Goal: Task Accomplishment & Management: Manage account settings

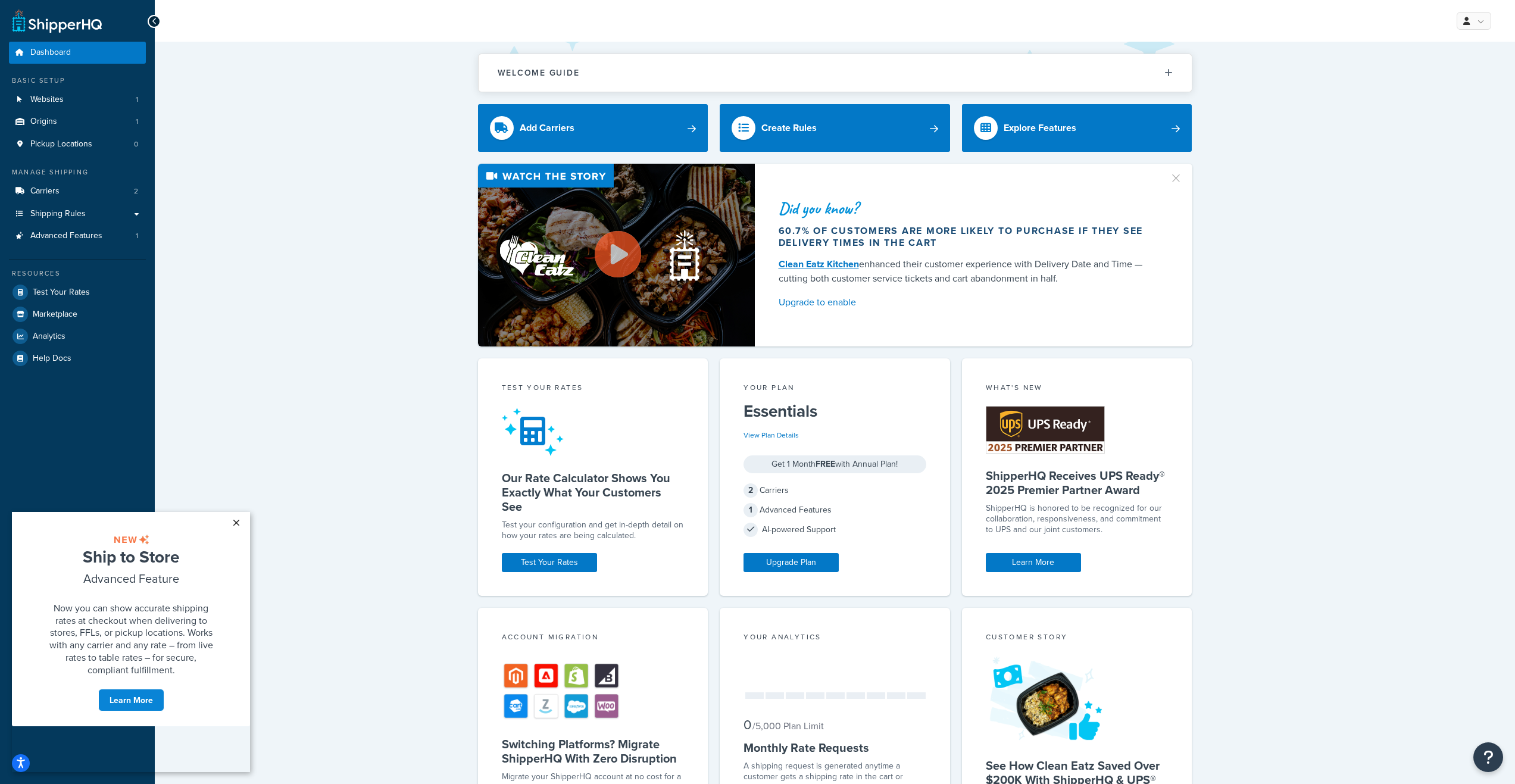
click at [234, 520] on link "×" at bounding box center [235, 522] width 21 height 22
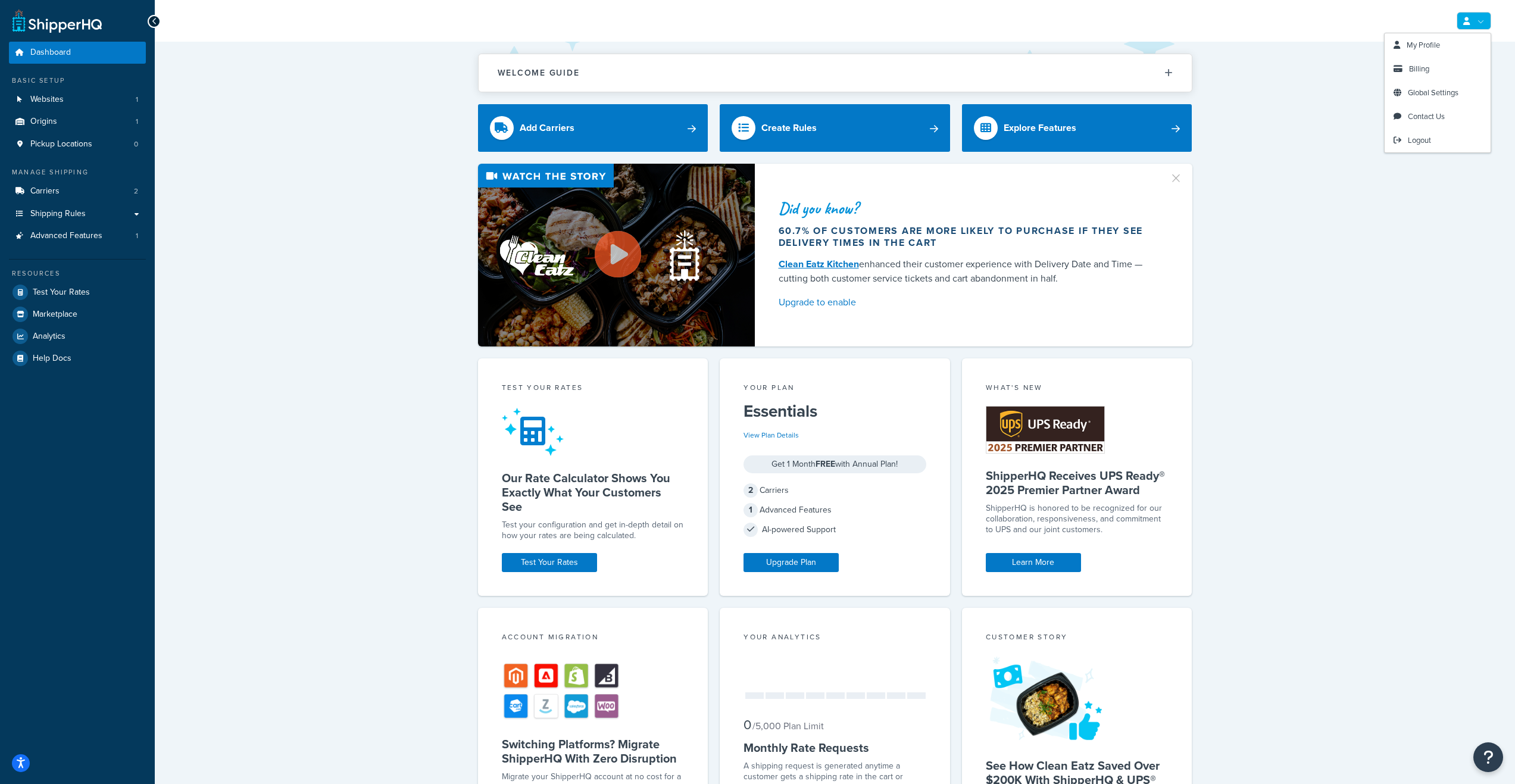
click at [1479, 20] on link at bounding box center [1473, 20] width 35 height 18
click at [1423, 74] on link "Billing" at bounding box center [1437, 69] width 106 height 24
click at [1423, 69] on span "Billing" at bounding box center [1419, 68] width 20 height 12
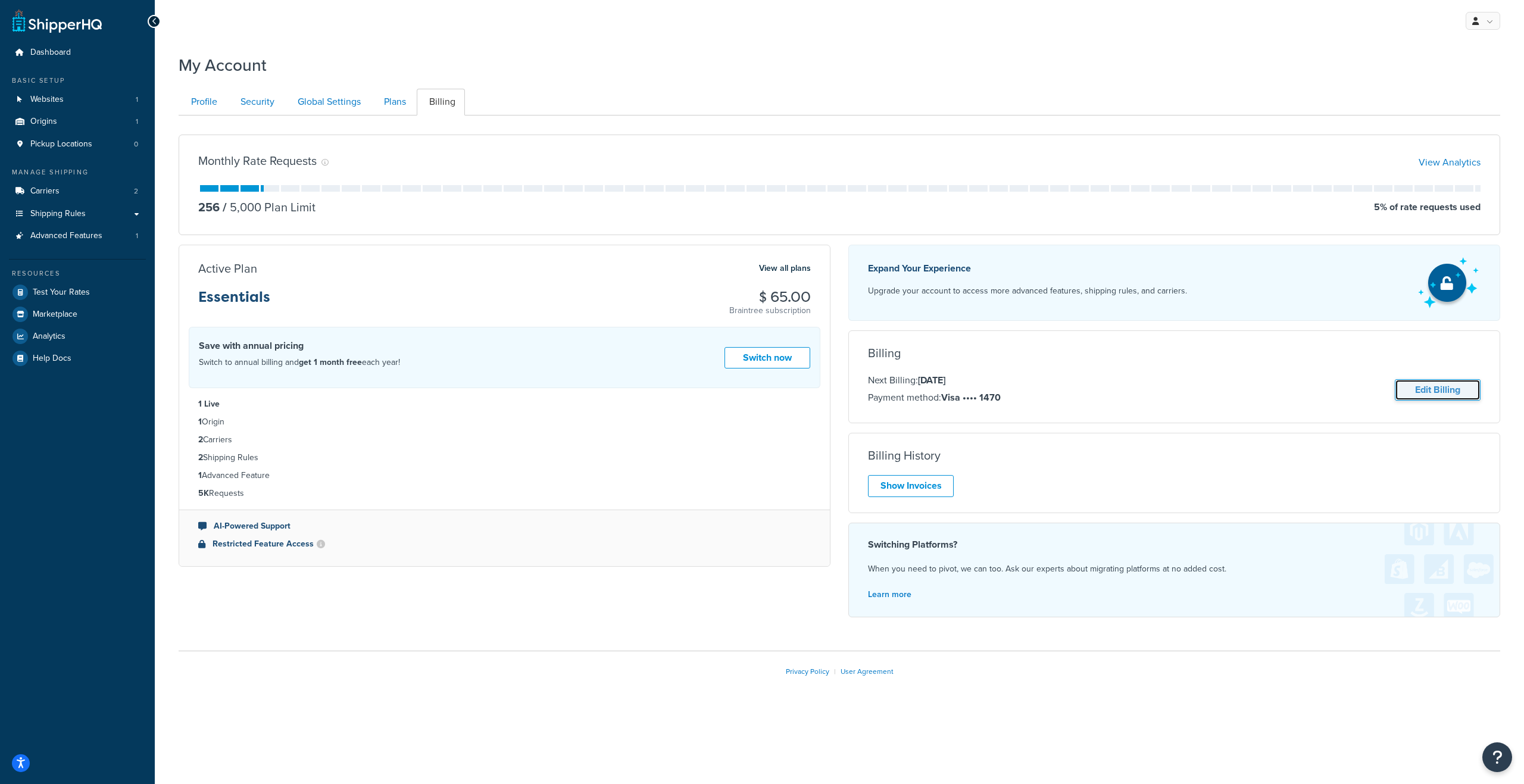
click at [1441, 395] on link "Edit Billing" at bounding box center [1437, 390] width 86 height 22
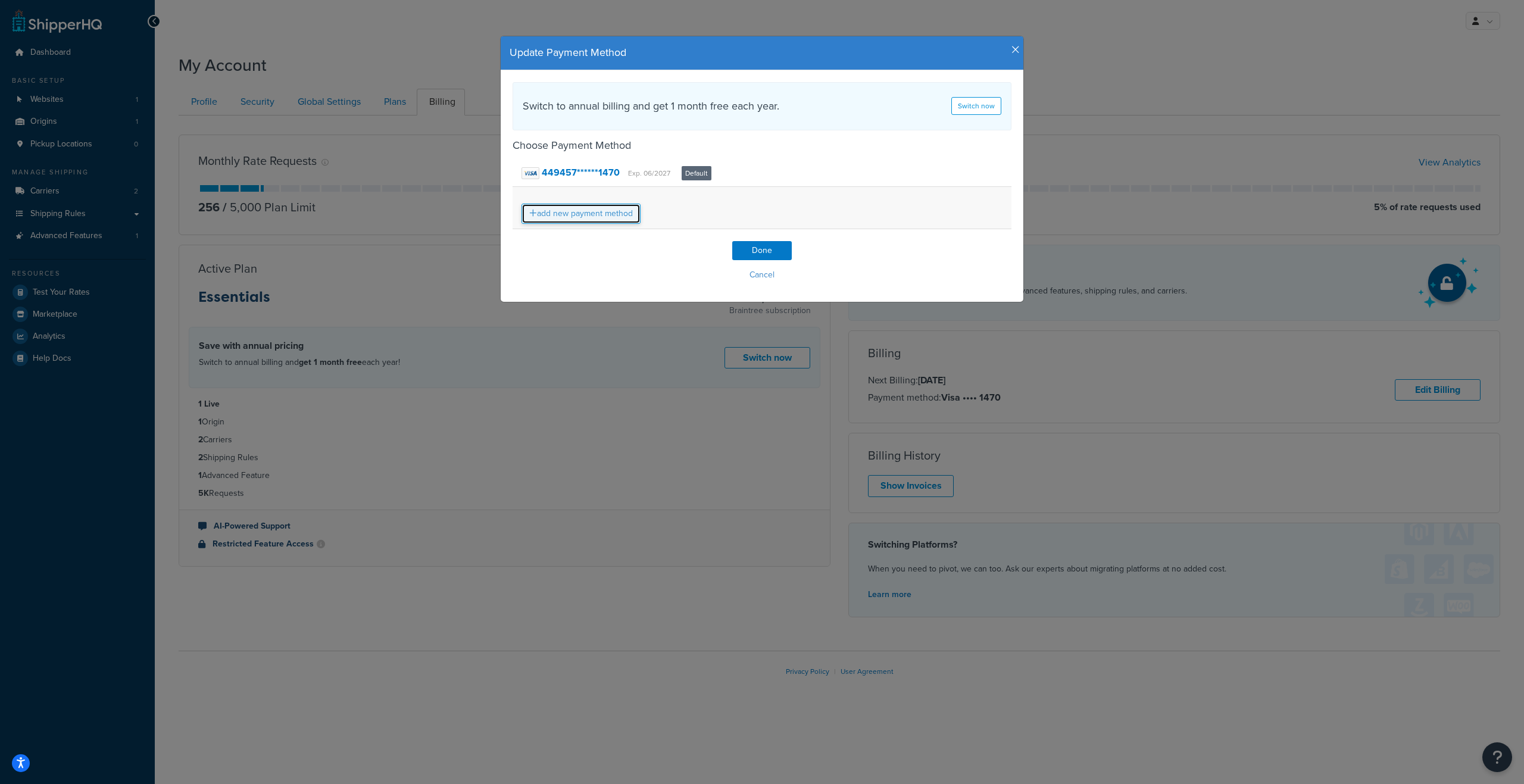
click at [608, 213] on link "add new payment method" at bounding box center [582, 214] width 119 height 20
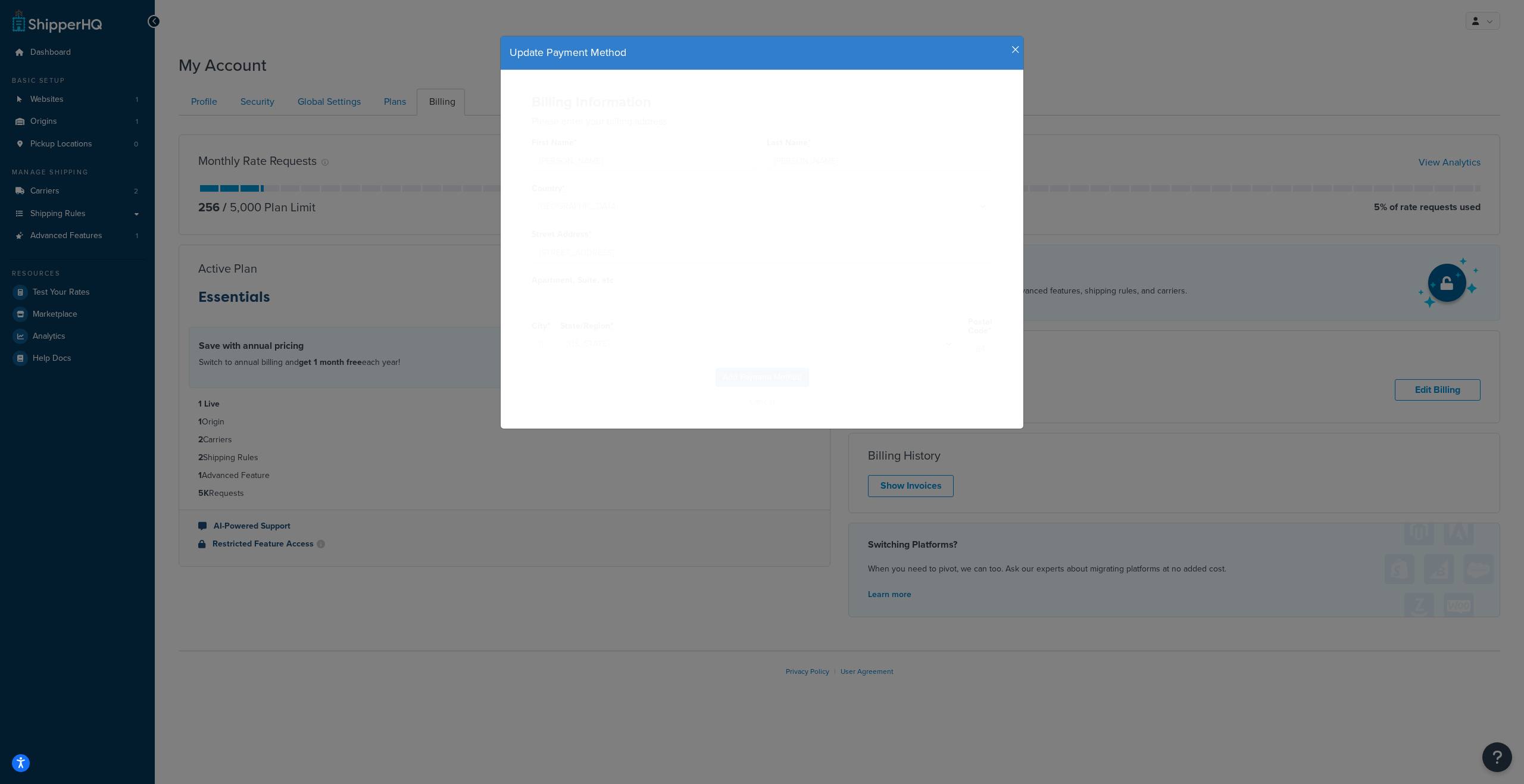
select select
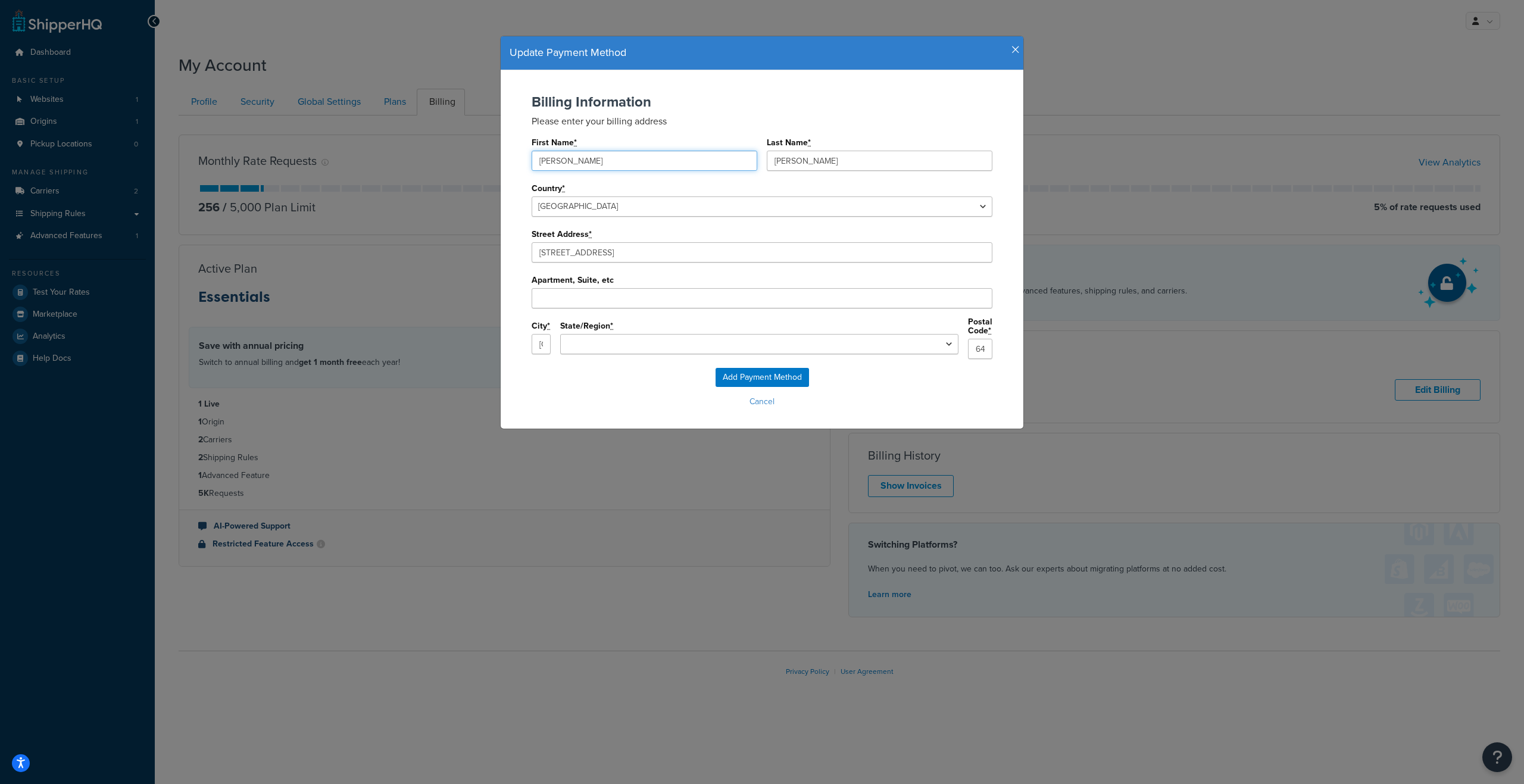
drag, startPoint x: 541, startPoint y: 161, endPoint x: 500, endPoint y: 166, distance: 41.3
click at [501, 166] on div "Billing Information Please enter your billing address First Name * [PERSON_NAME…" at bounding box center [762, 249] width 523 height 358
type input "[PERSON_NAME]"
click at [692, 344] on select "[US_STATE] [US_STATE] [US_STATE] [US_STATE] [US_STATE] [US_STATE] [US_STATE] [U…" at bounding box center [759, 344] width 398 height 20
select select "MO"
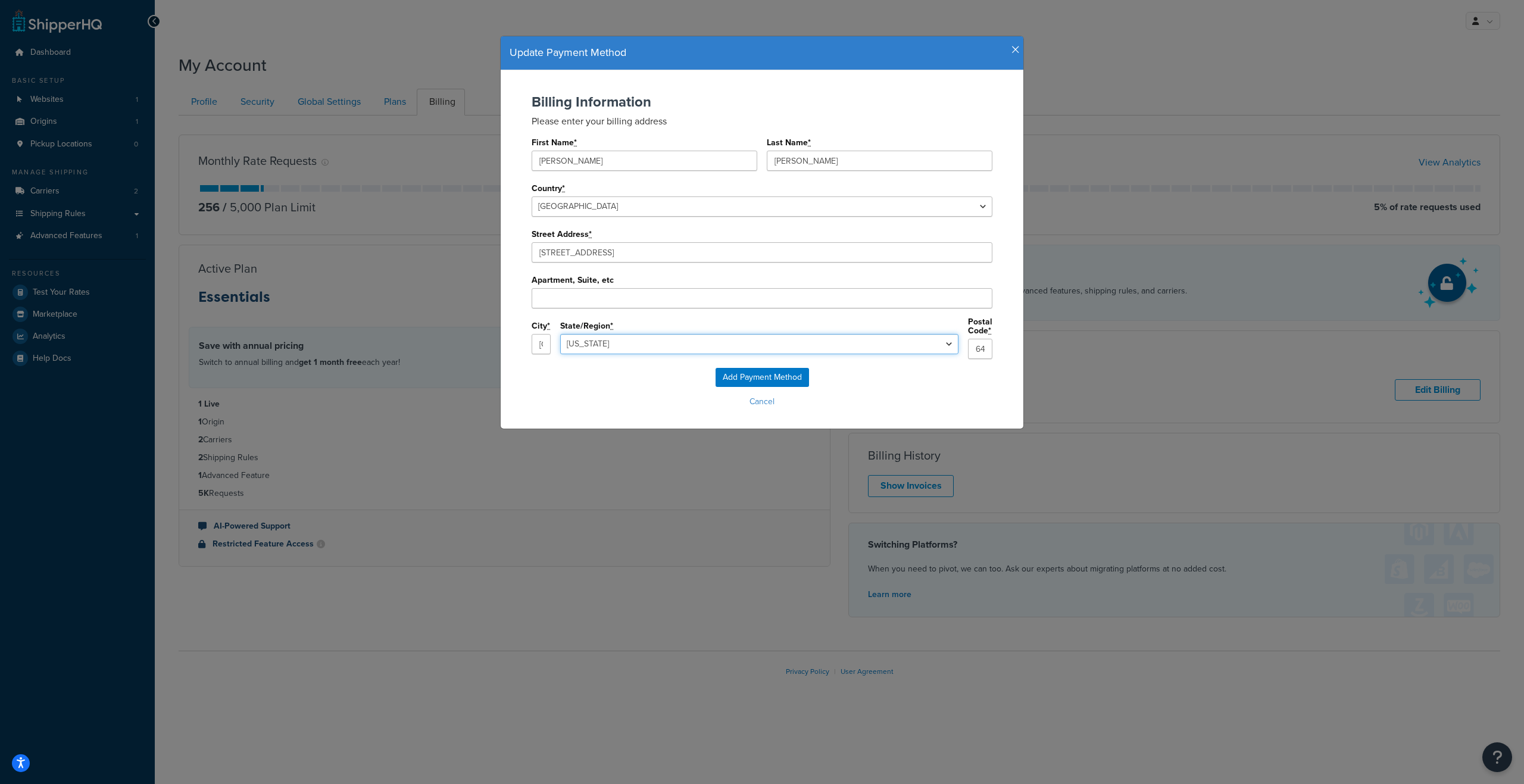
click at [653, 334] on select "[US_STATE] [US_STATE] [US_STATE] [US_STATE] [US_STATE] [US_STATE] [US_STATE] [U…" at bounding box center [759, 344] width 398 height 20
click at [743, 373] on input "Add Payment Method" at bounding box center [762, 377] width 94 height 19
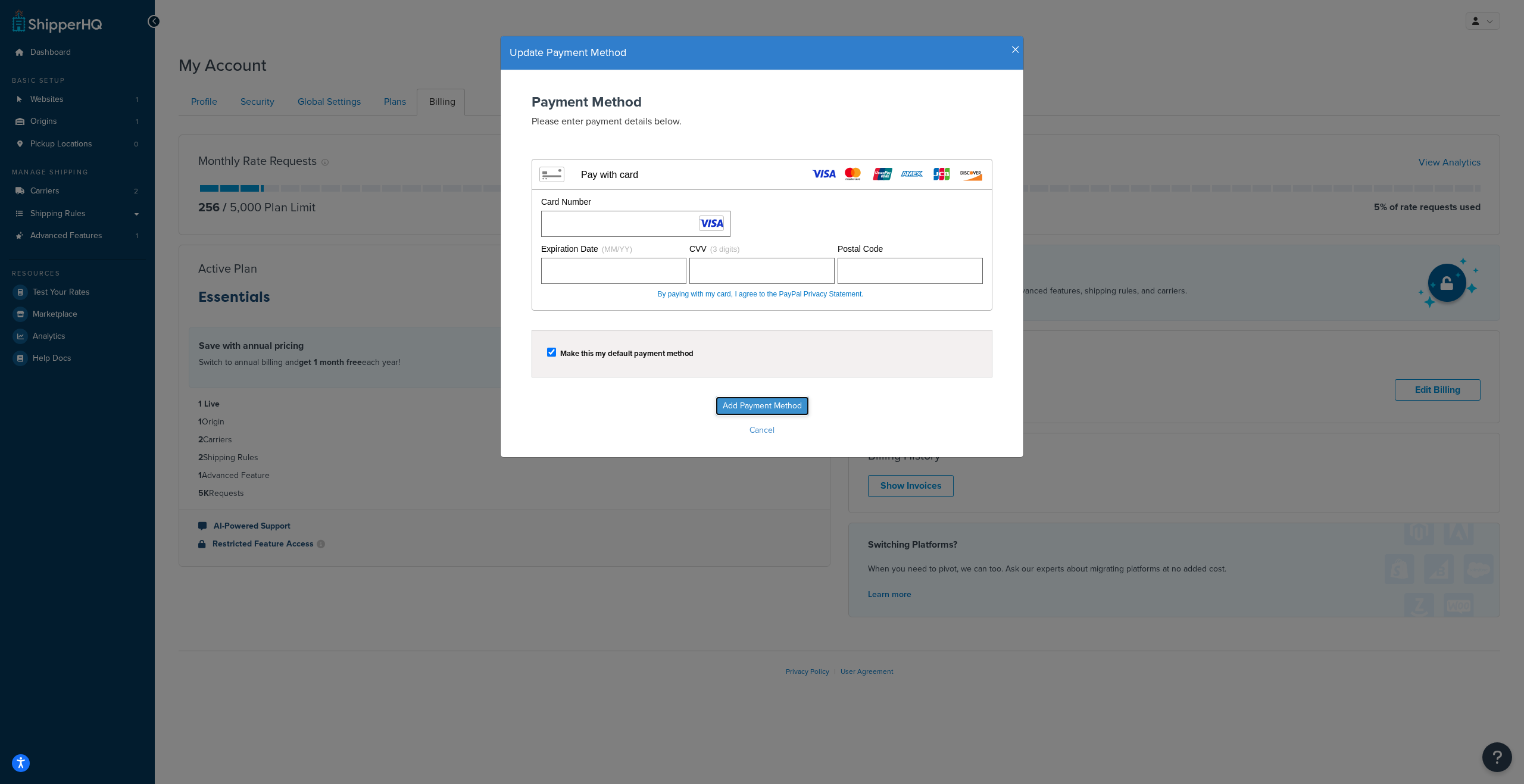
click at [751, 400] on input "Add Payment Method" at bounding box center [762, 406] width 94 height 19
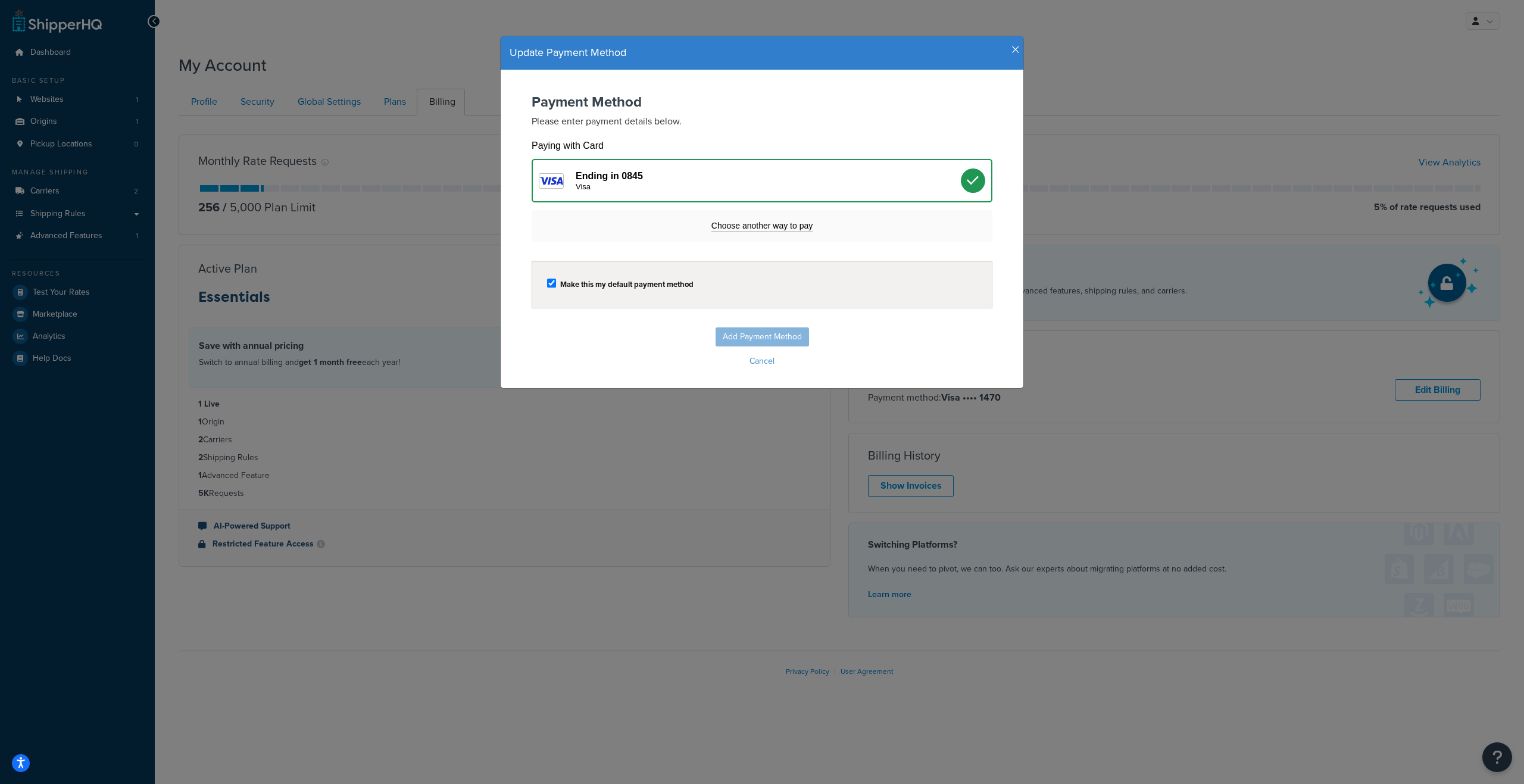
click at [1011, 45] on icon "button" at bounding box center [1015, 50] width 9 height 11
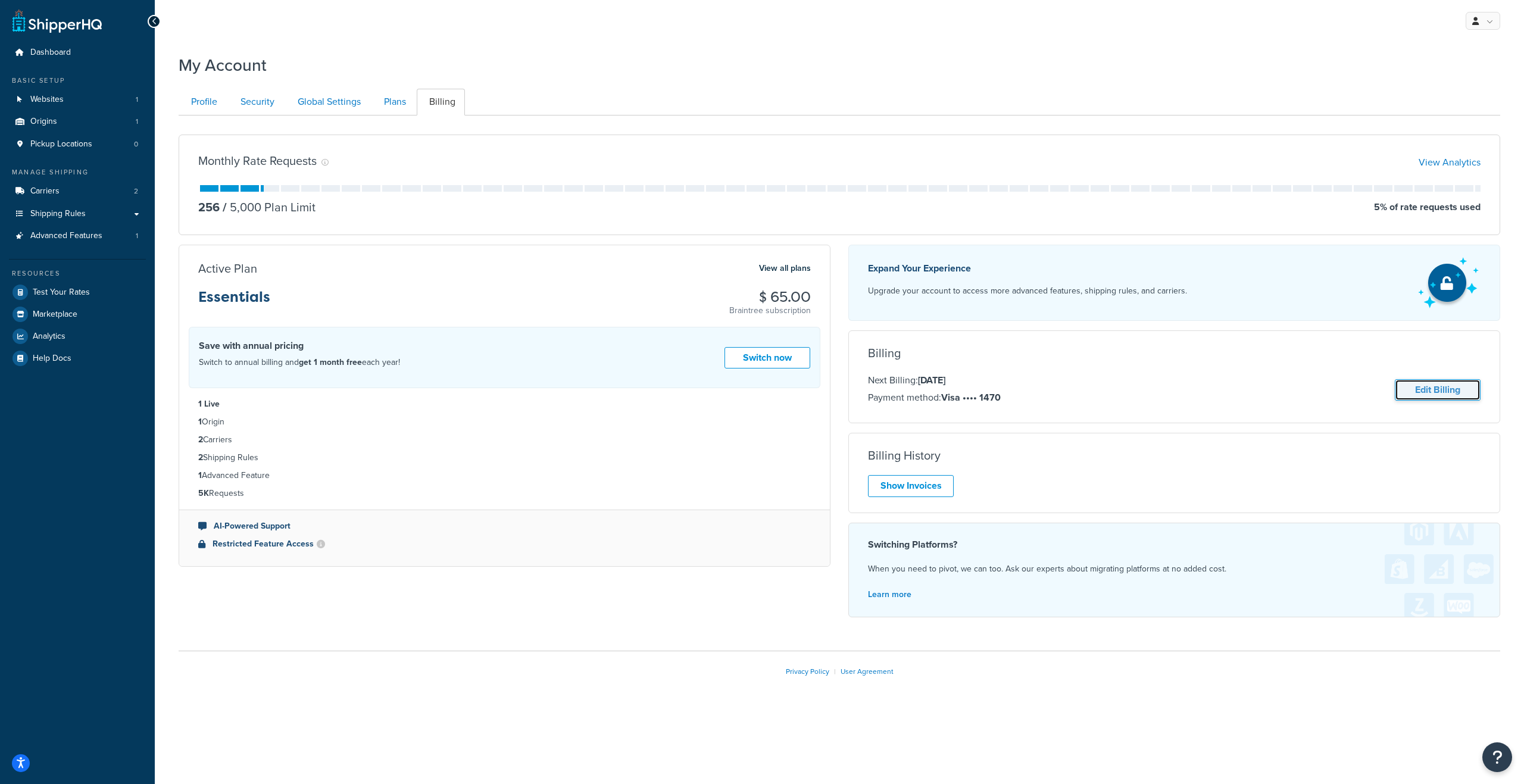
click at [1467, 395] on link "Edit Billing" at bounding box center [1437, 390] width 86 height 22
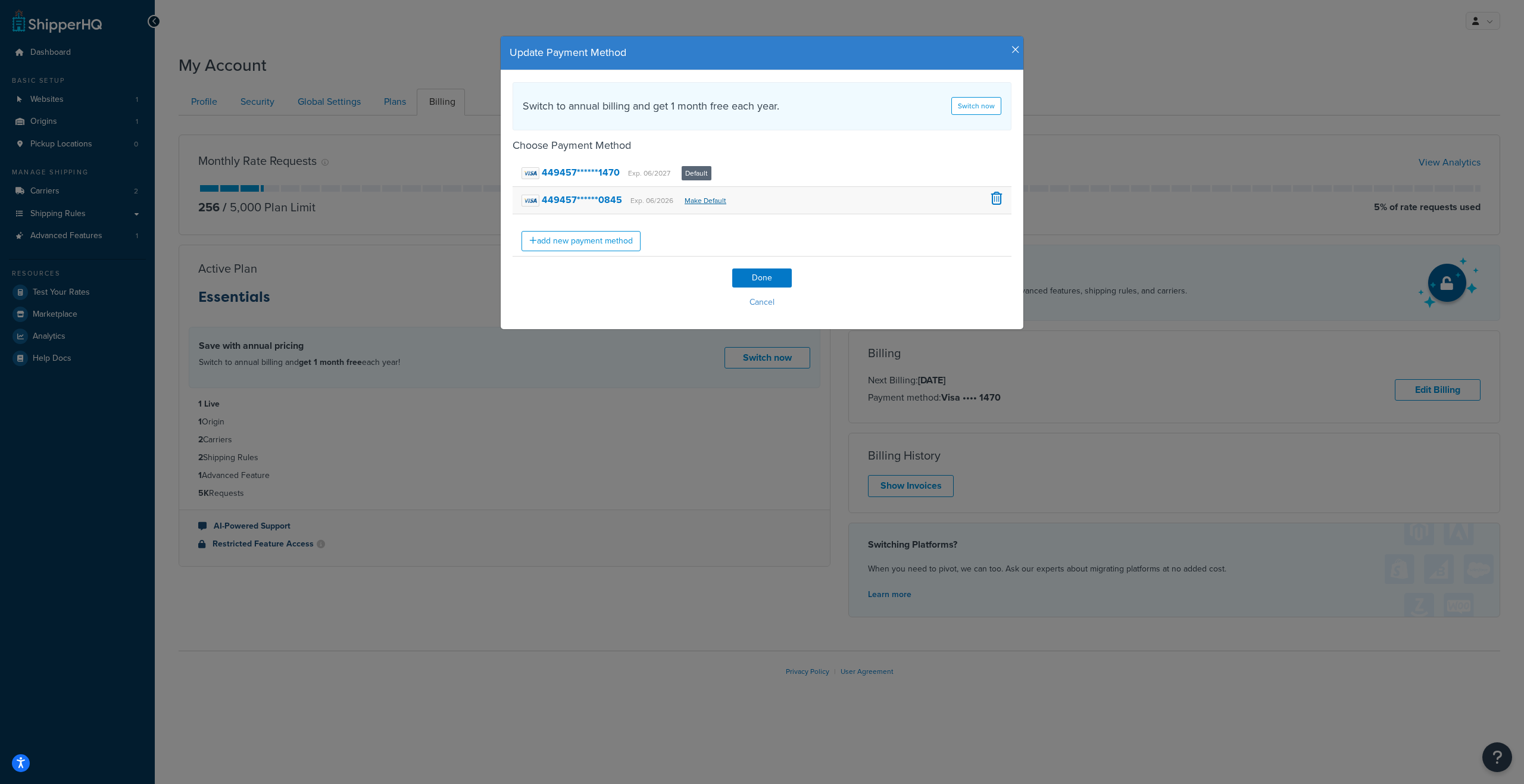
click at [692, 204] on link "Make Default" at bounding box center [705, 200] width 42 height 11
click at [770, 275] on input "Done" at bounding box center [762, 278] width 60 height 19
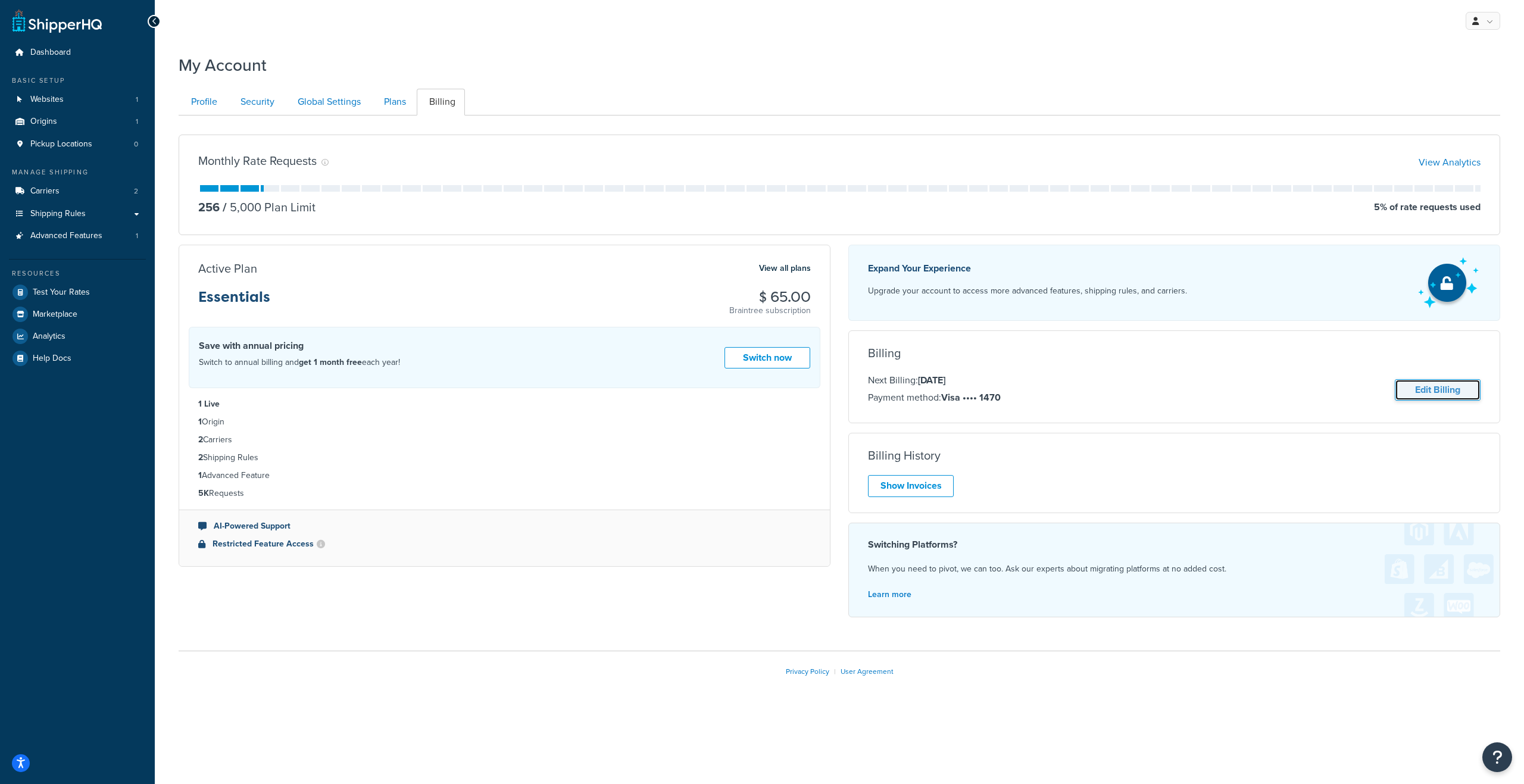
click at [1427, 388] on link "Edit Billing" at bounding box center [1437, 390] width 86 height 22
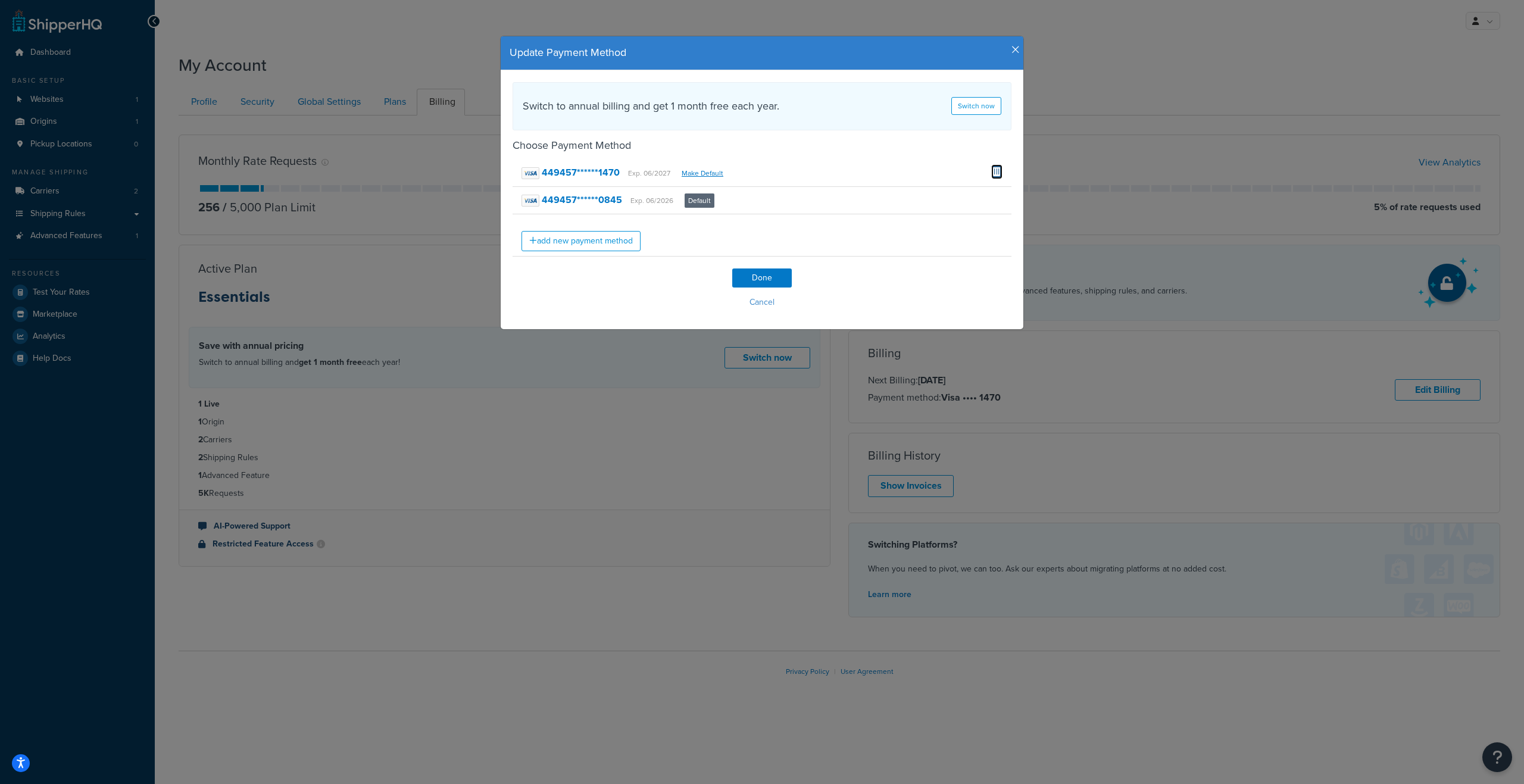
click at [996, 169] on span at bounding box center [997, 170] width 12 height 13
click at [756, 280] on input "Done" at bounding box center [762, 278] width 60 height 19
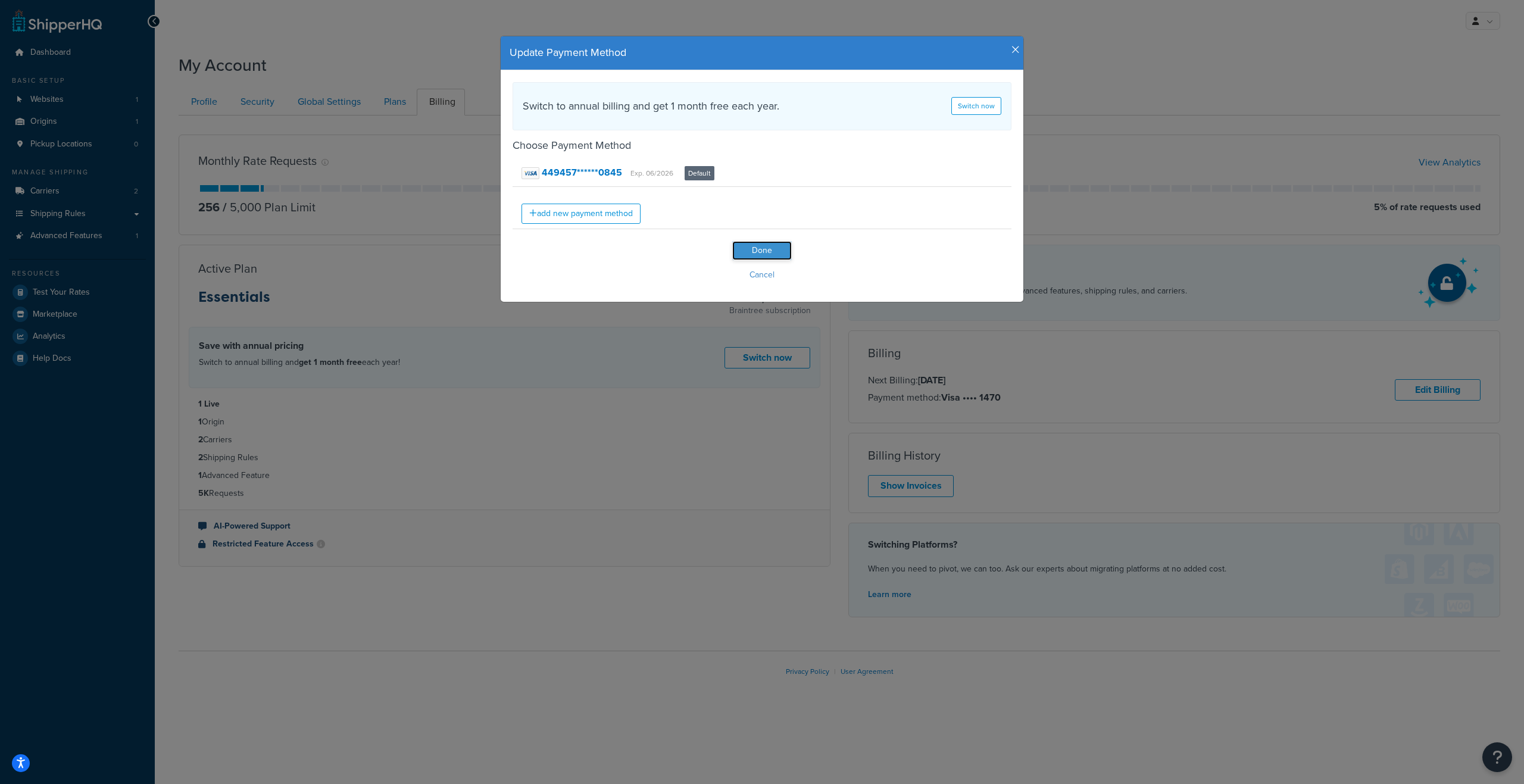
click at [764, 252] on input "Done" at bounding box center [762, 250] width 60 height 19
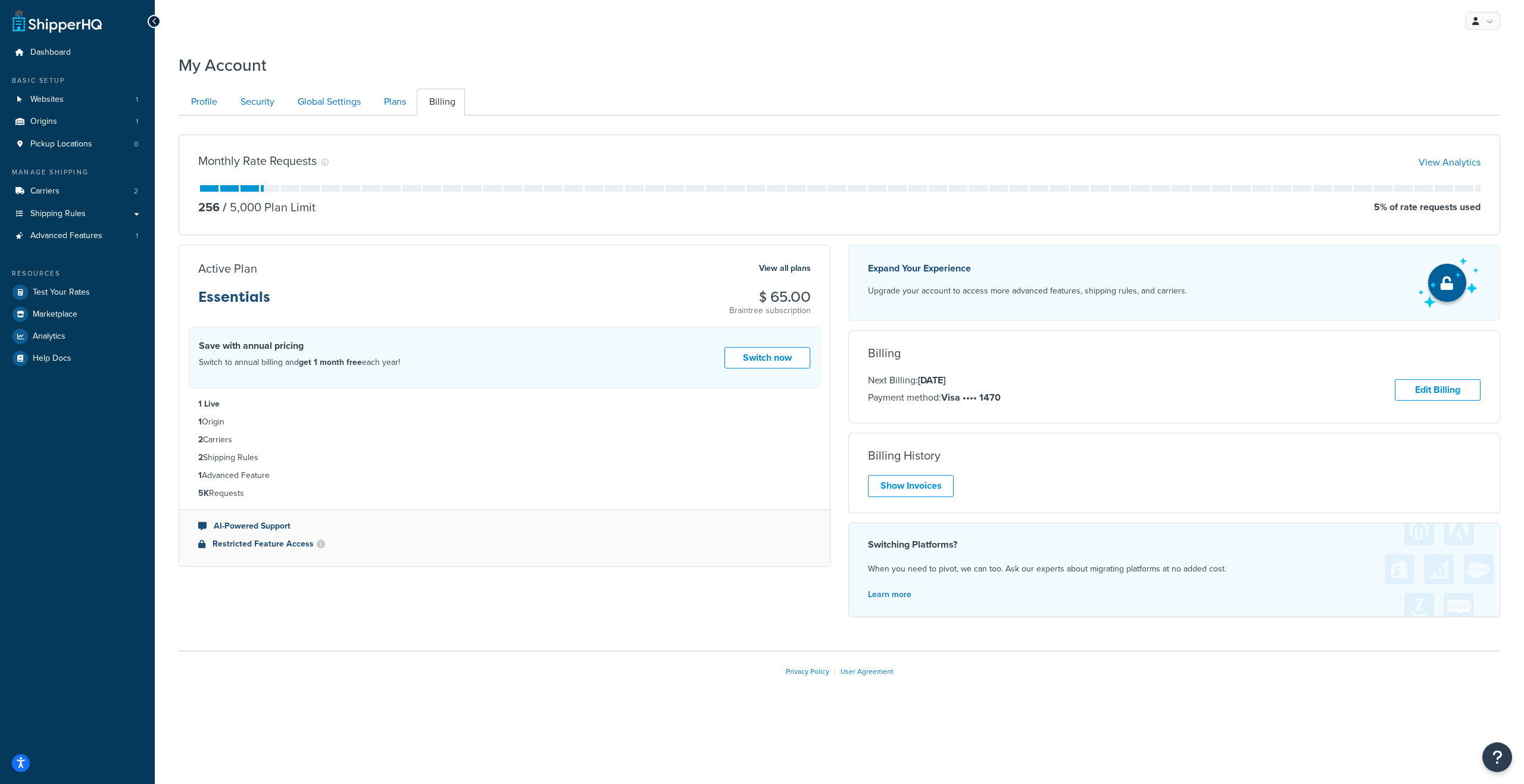
click at [153, 19] on icon at bounding box center [154, 21] width 5 height 9
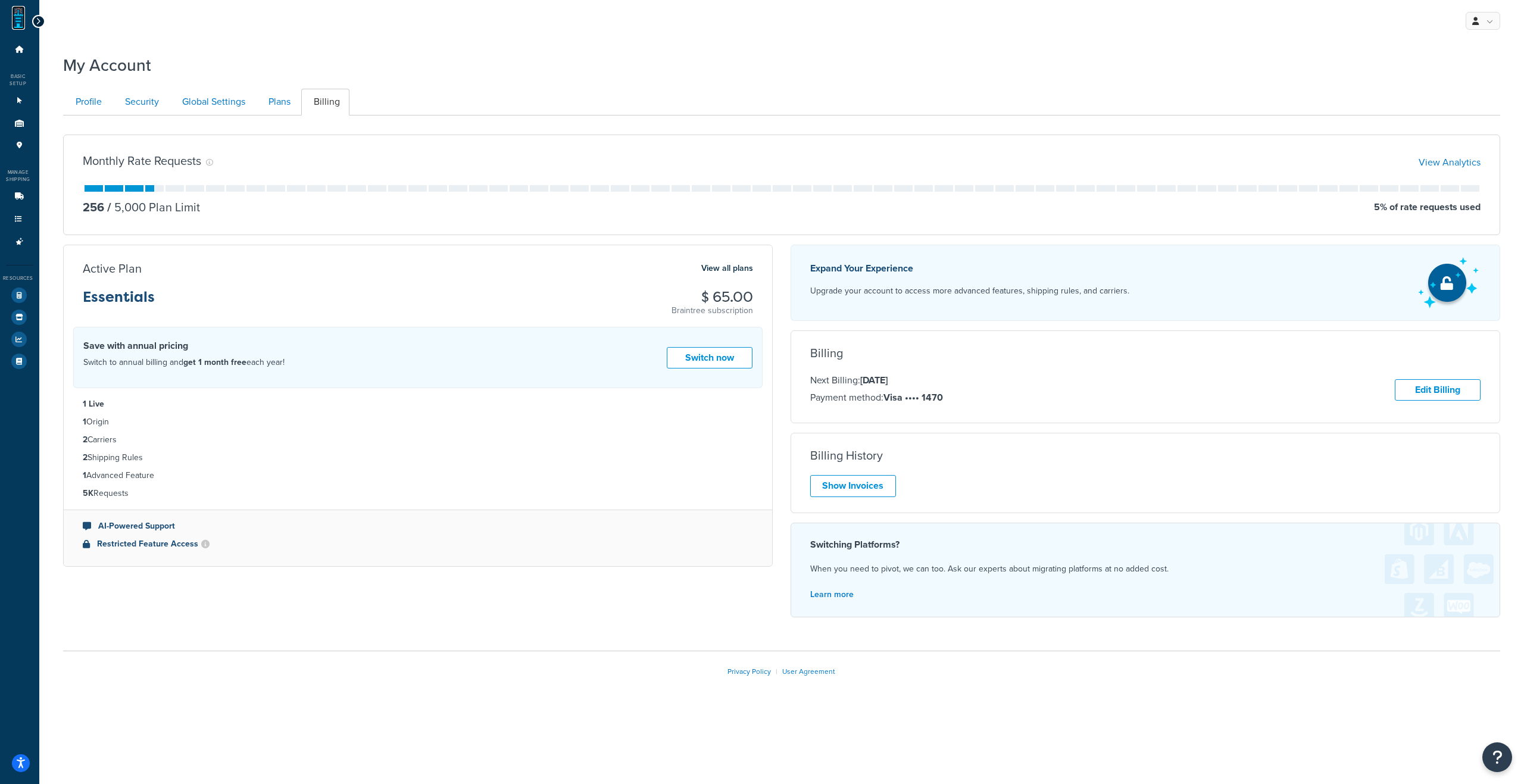
click at [17, 19] on link at bounding box center [18, 18] width 13 height 24
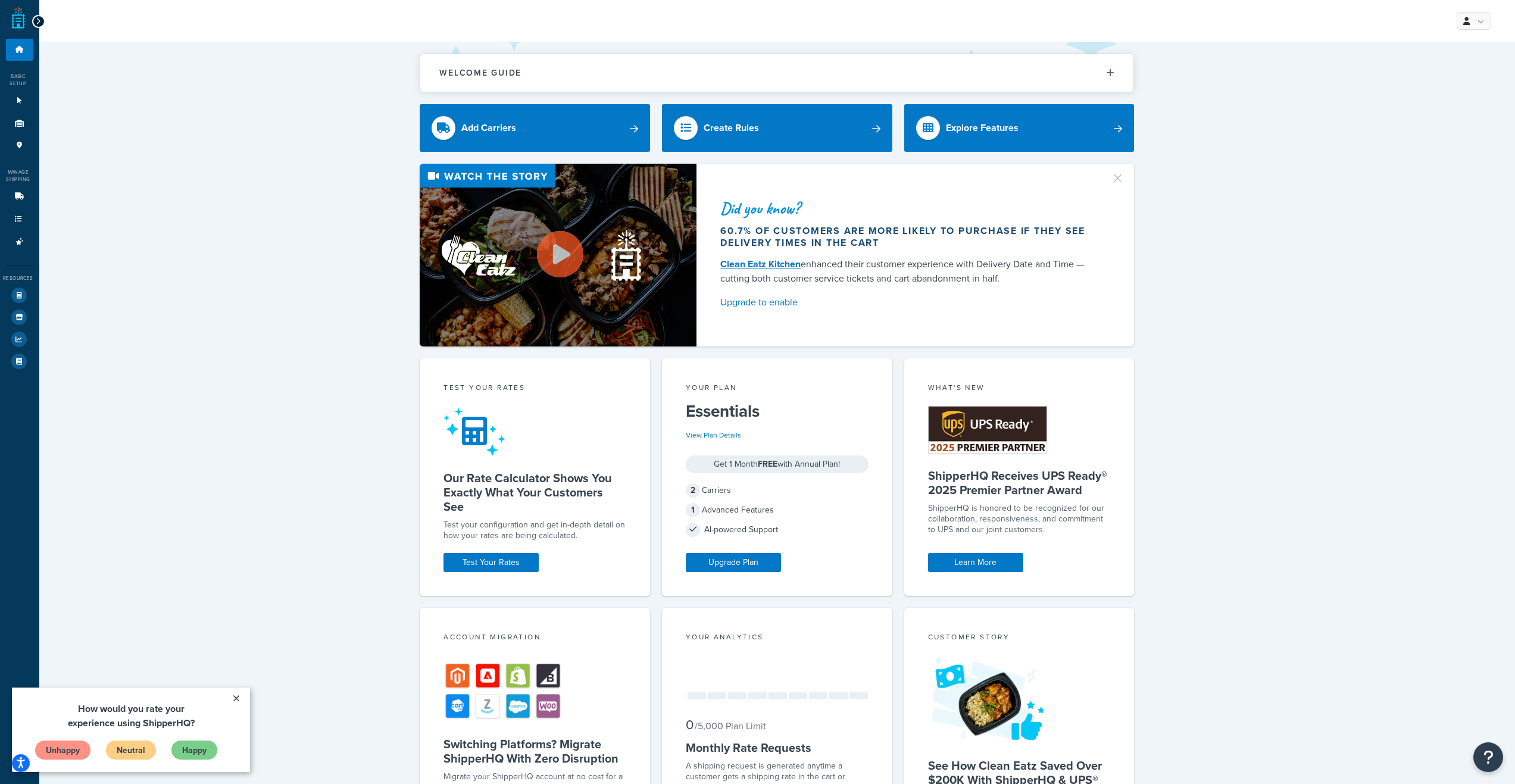
click at [36, 19] on icon at bounding box center [38, 21] width 5 height 9
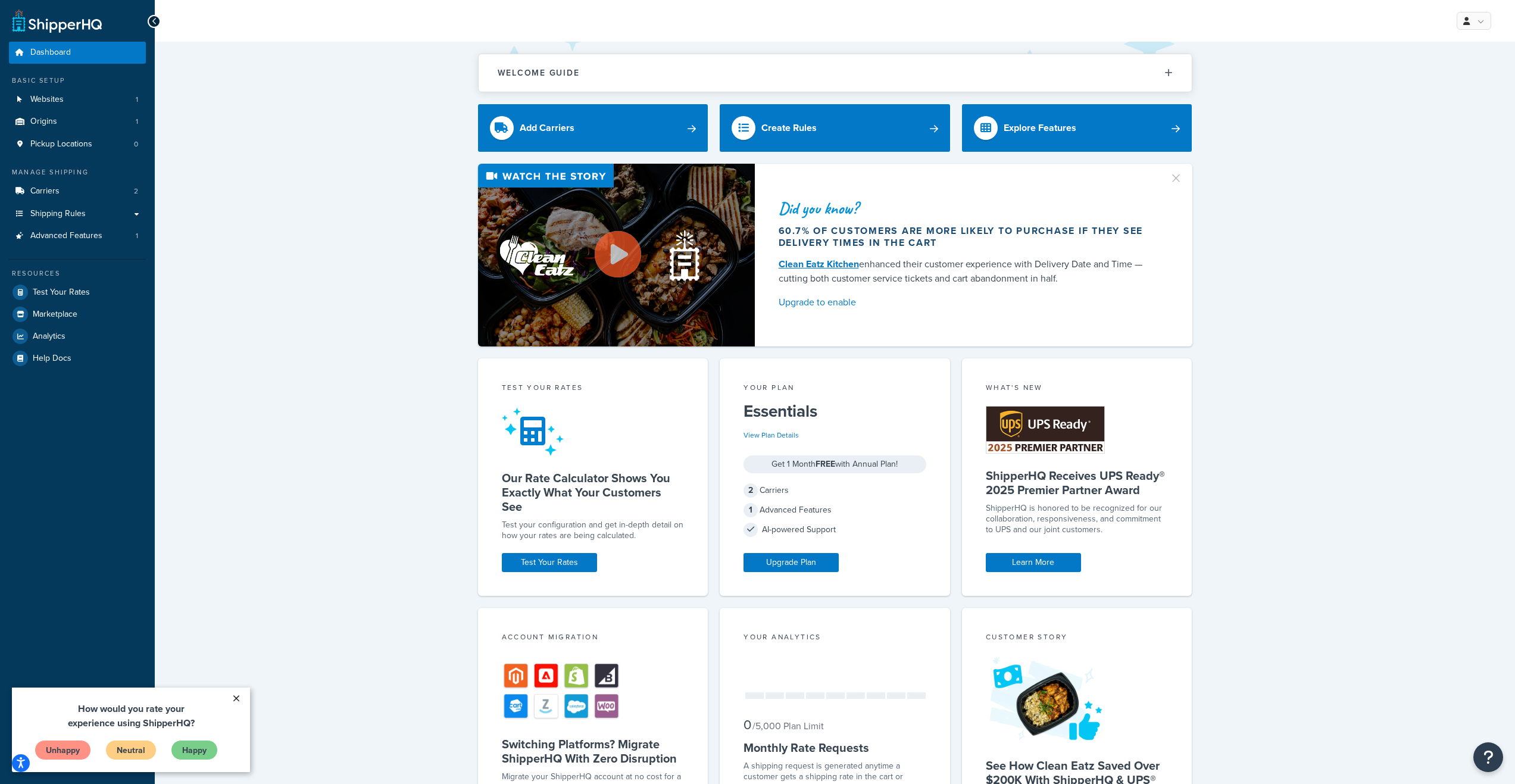
click at [235, 700] on link "×" at bounding box center [235, 698] width 21 height 22
